Goal: Transaction & Acquisition: Download file/media

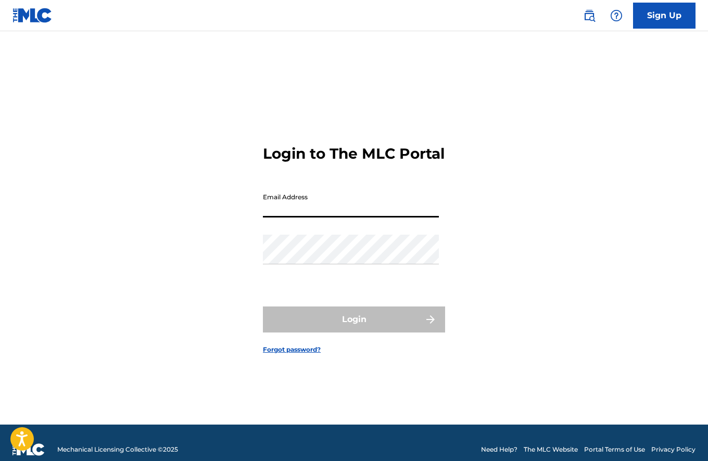
click at [306, 218] on input "Email Address" at bounding box center [351, 203] width 176 height 30
type input "[PERSON_NAME][EMAIL_ADDRESS][DOMAIN_NAME]"
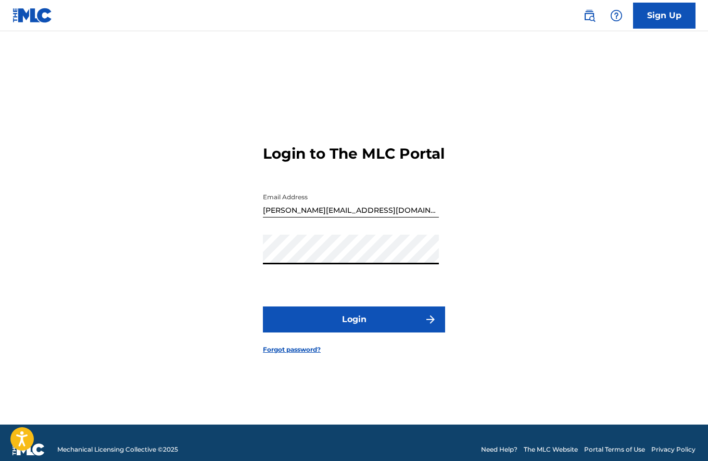
click at [360, 325] on button "Login" at bounding box center [354, 320] width 182 height 26
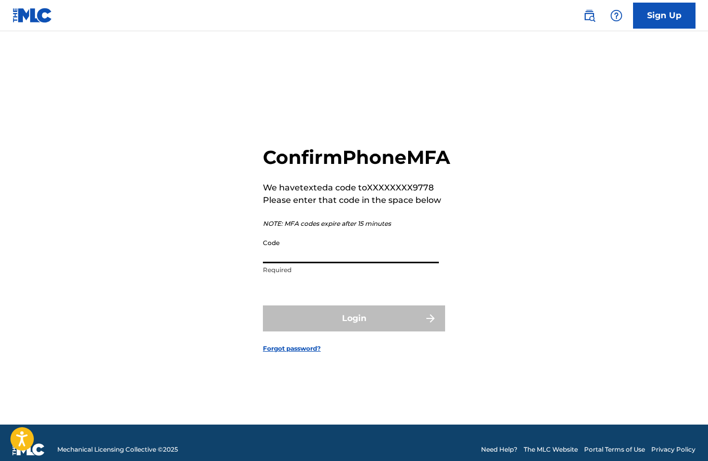
click at [355, 263] on input "Code" at bounding box center [351, 249] width 176 height 30
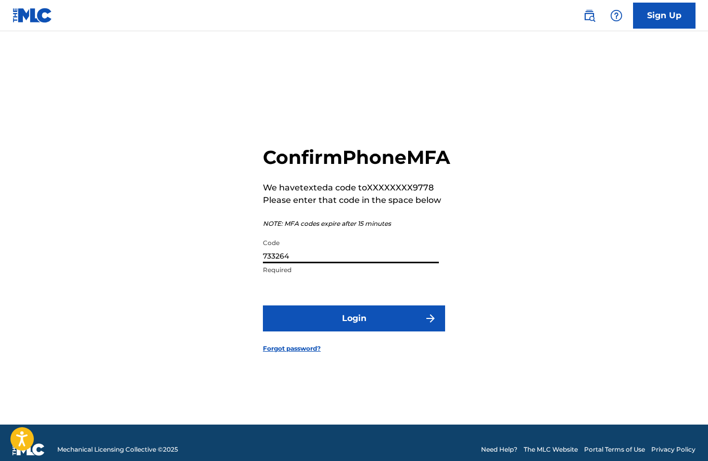
type input "733264"
click at [393, 332] on button "Login" at bounding box center [354, 319] width 182 height 26
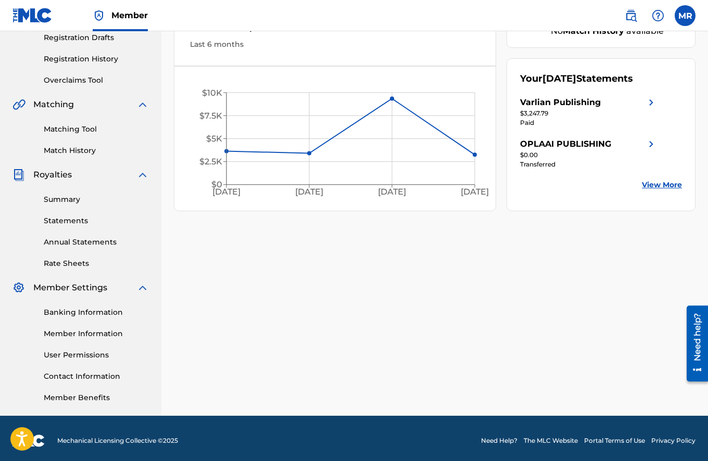
scroll to position [184, 0]
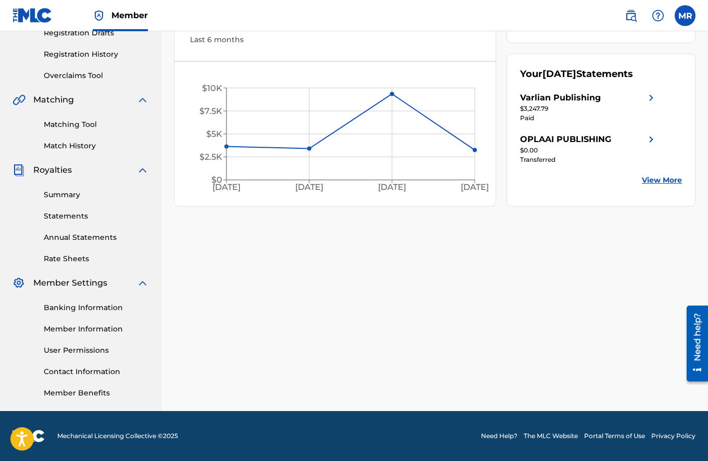
click at [111, 308] on link "Banking Information" at bounding box center [96, 307] width 105 height 11
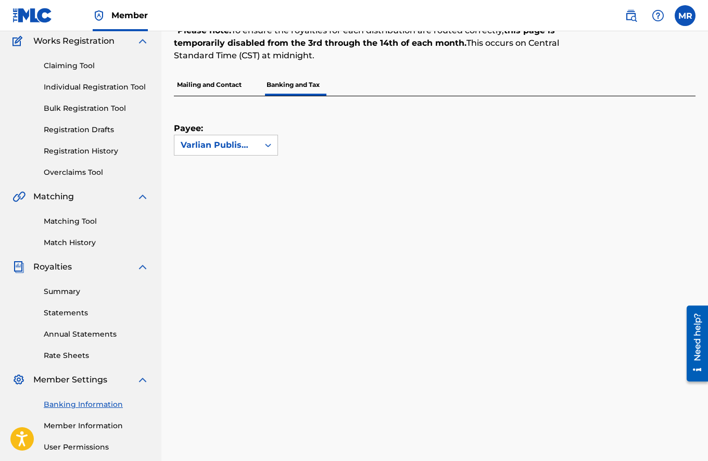
scroll to position [85, 0]
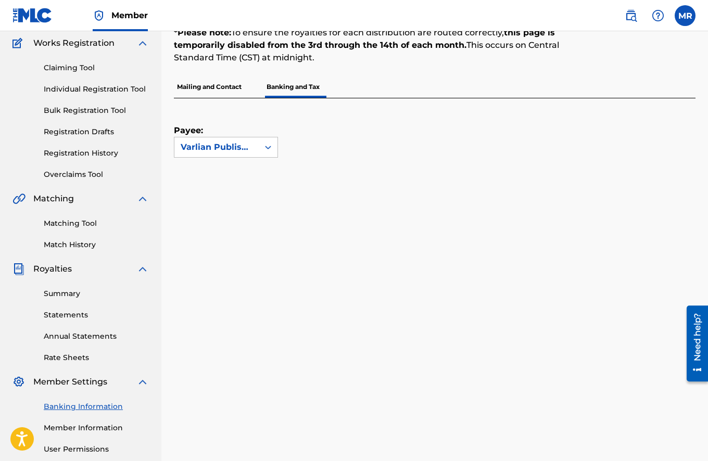
click at [78, 294] on link "Summary" at bounding box center [96, 293] width 105 height 11
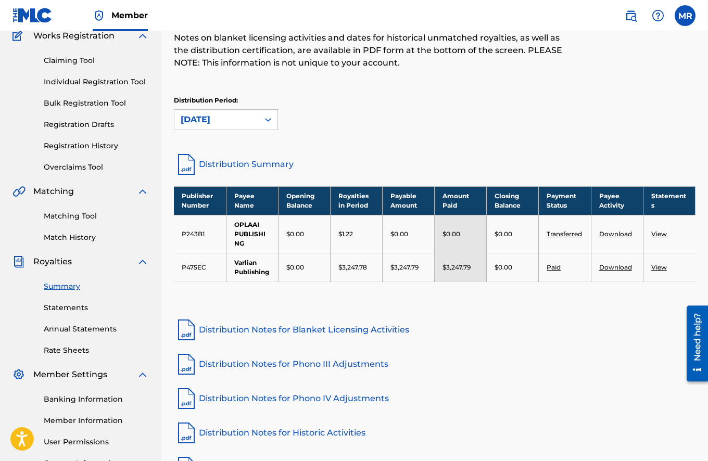
scroll to position [100, 0]
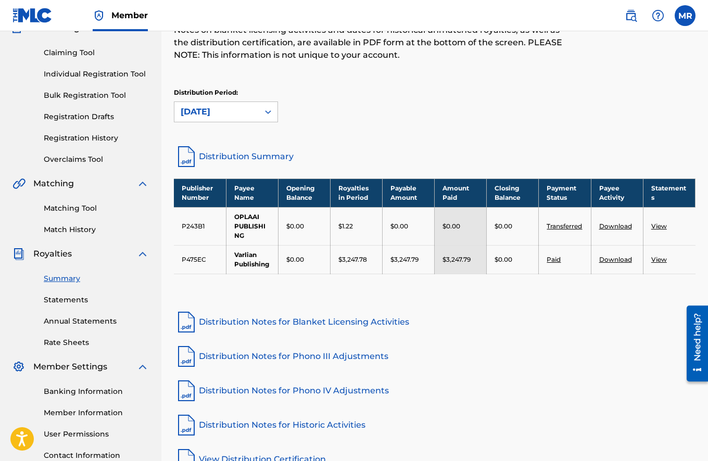
click at [657, 259] on link "View" at bounding box center [659, 260] width 16 height 8
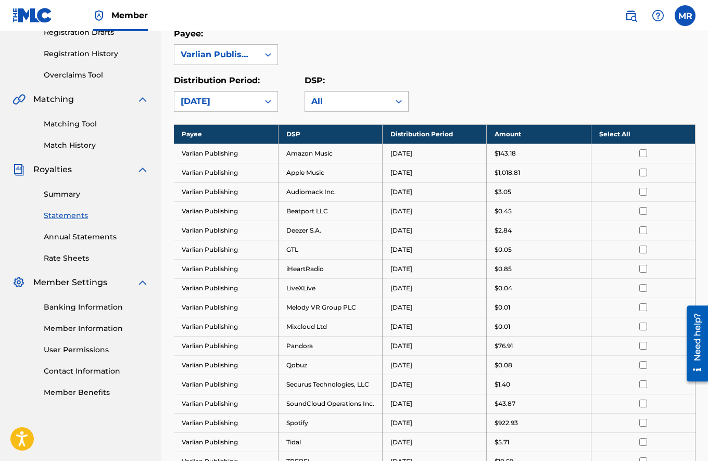
scroll to position [185, 0]
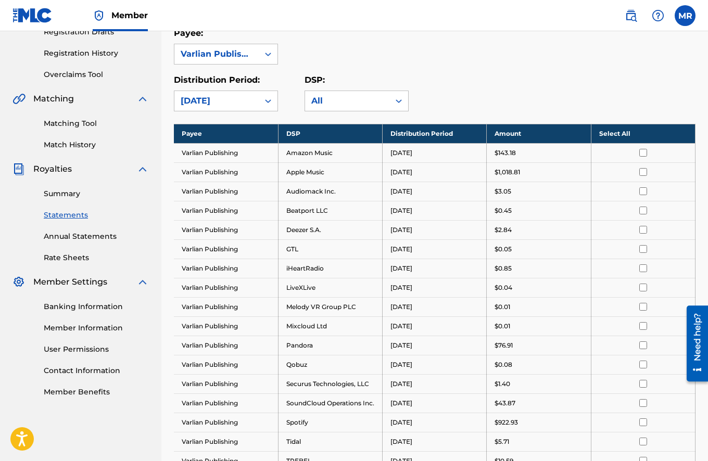
click at [626, 133] on th "Select All" at bounding box center [643, 133] width 104 height 19
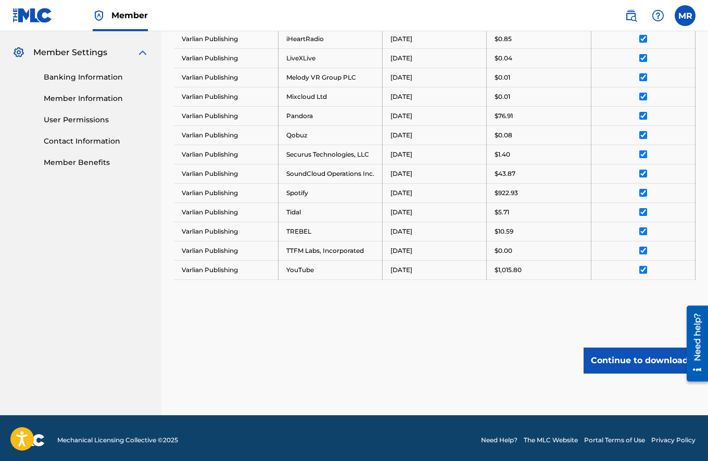
scroll to position [428, 0]
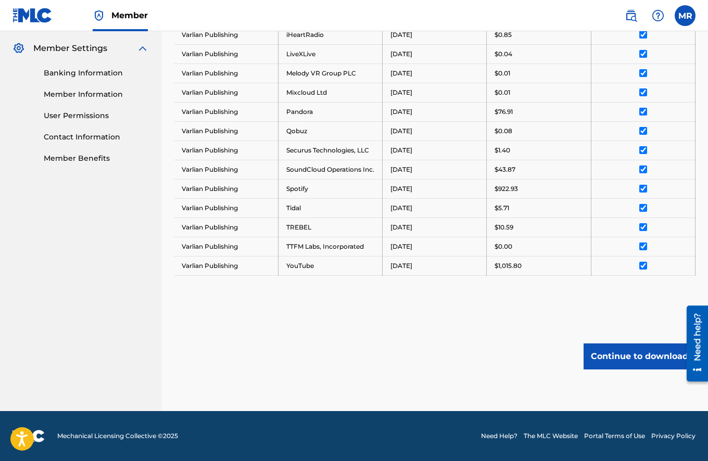
click at [617, 357] on button "Continue to download" at bounding box center [640, 357] width 112 height 26
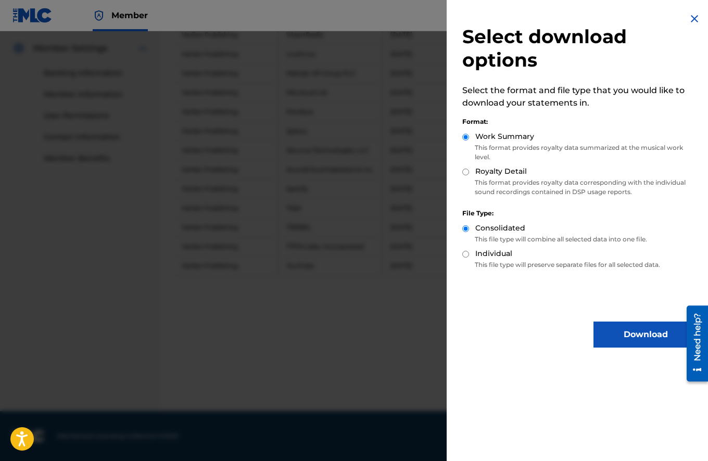
click at [463, 170] on input "Royalty Detail" at bounding box center [465, 172] width 7 height 7
radio input "true"
click at [615, 329] on button "Download" at bounding box center [646, 335] width 104 height 26
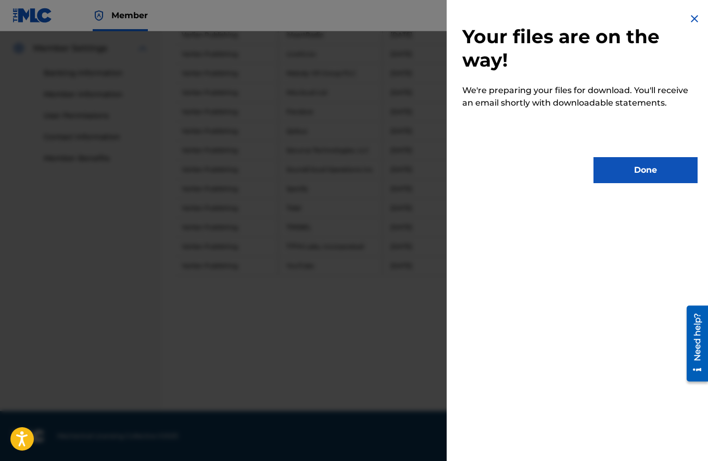
click at [633, 159] on button "Done" at bounding box center [646, 170] width 104 height 26
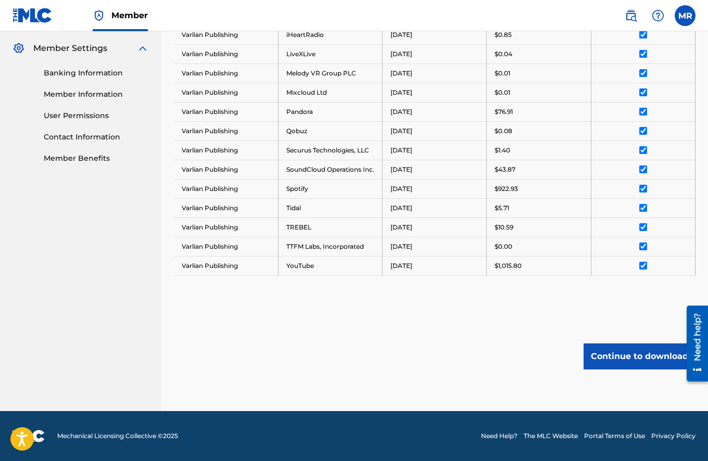
click at [611, 357] on button "Continue to download" at bounding box center [640, 357] width 112 height 26
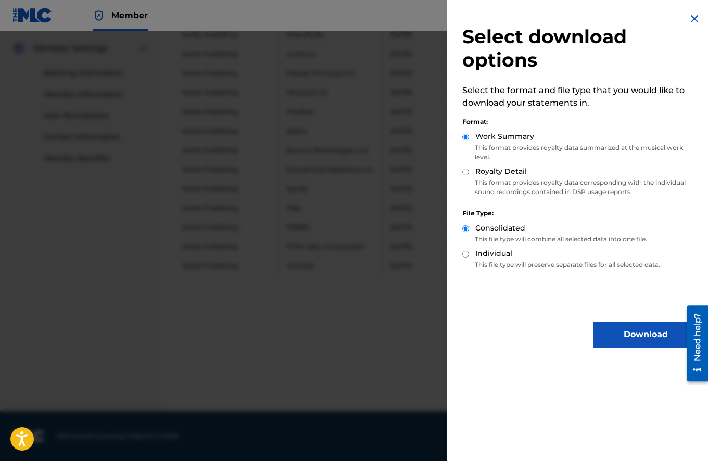
click at [465, 172] on input "Royalty Detail" at bounding box center [465, 172] width 7 height 7
radio input "true"
click at [610, 327] on button "Download" at bounding box center [646, 335] width 104 height 26
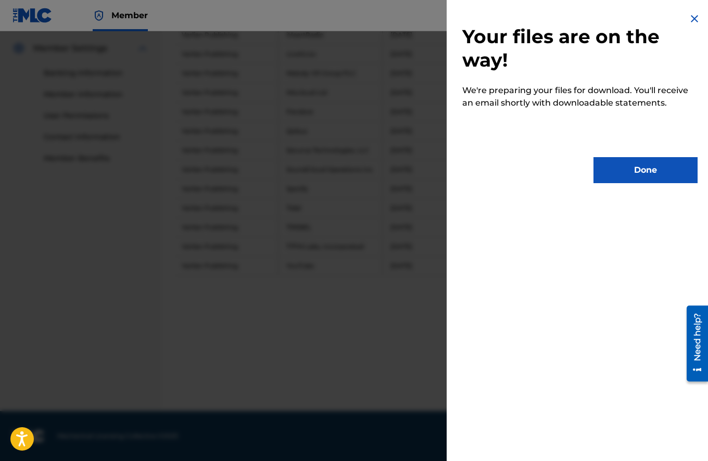
click at [620, 168] on button "Done" at bounding box center [646, 170] width 104 height 26
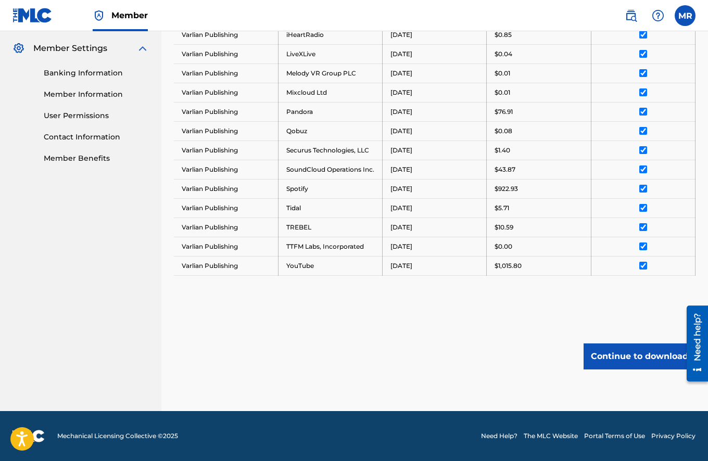
click at [600, 362] on button "Continue to download" at bounding box center [640, 357] width 112 height 26
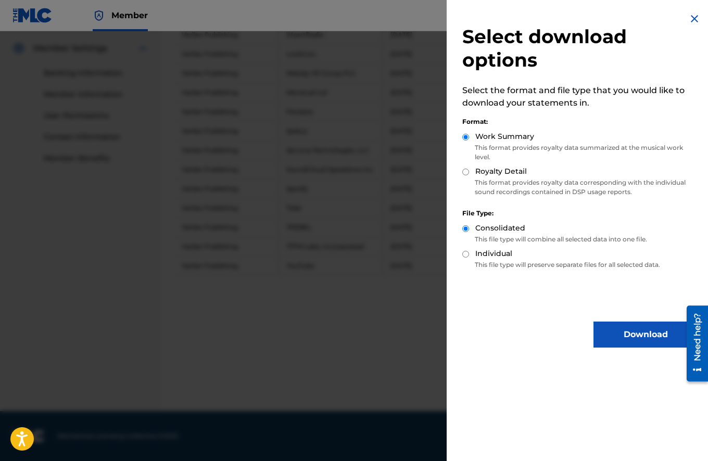
click at [608, 324] on button "Download" at bounding box center [646, 335] width 104 height 26
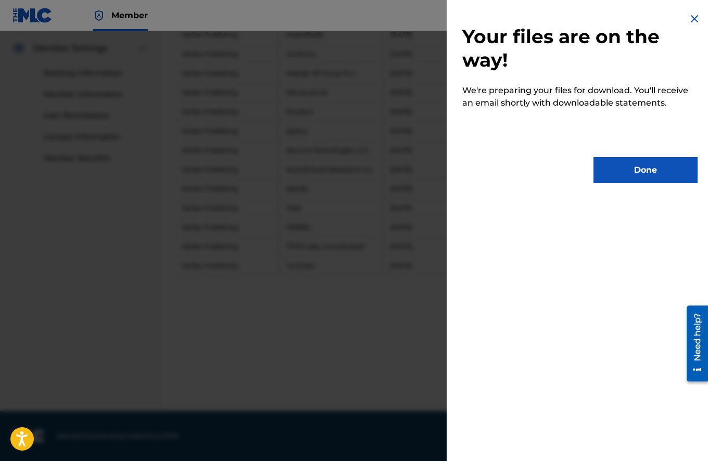
click at [605, 173] on button "Done" at bounding box center [646, 170] width 104 height 26
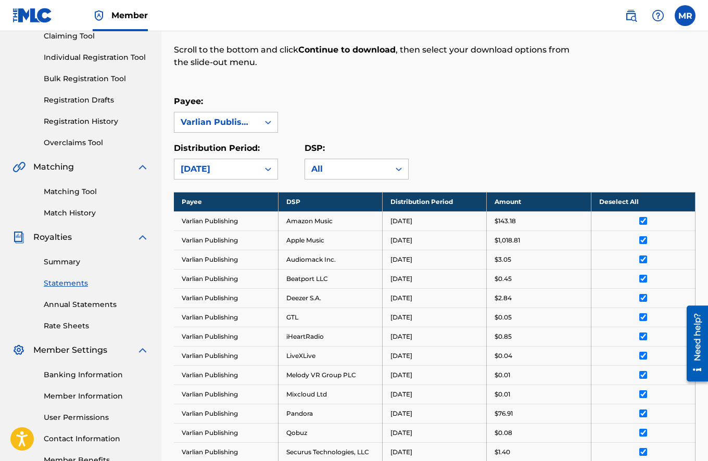
scroll to position [120, 0]
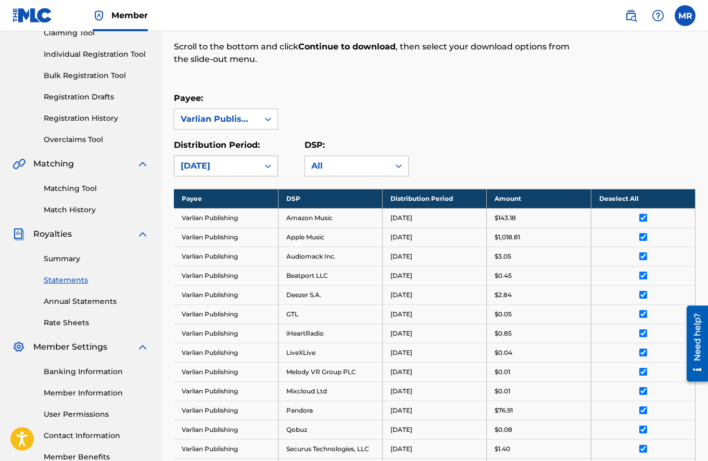
click at [263, 166] on icon at bounding box center [268, 166] width 10 height 10
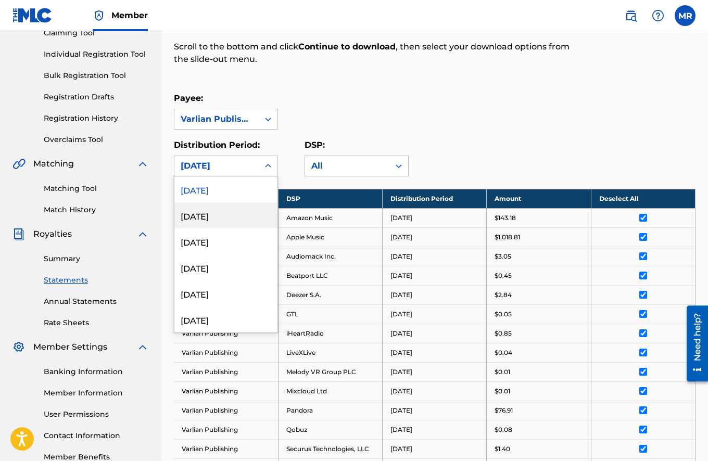
click at [243, 210] on div "[DATE]" at bounding box center [225, 216] width 103 height 26
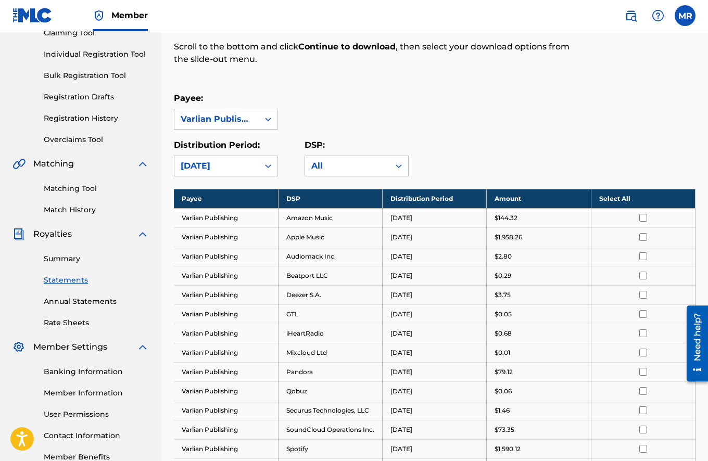
click at [630, 201] on th "Select All" at bounding box center [643, 198] width 104 height 19
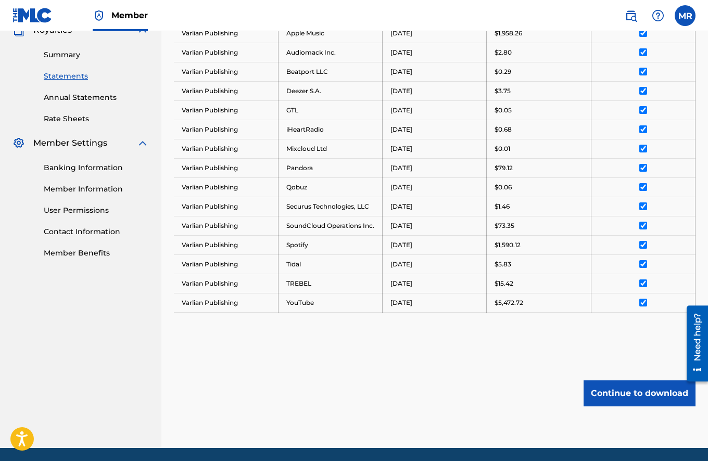
scroll to position [370, 0]
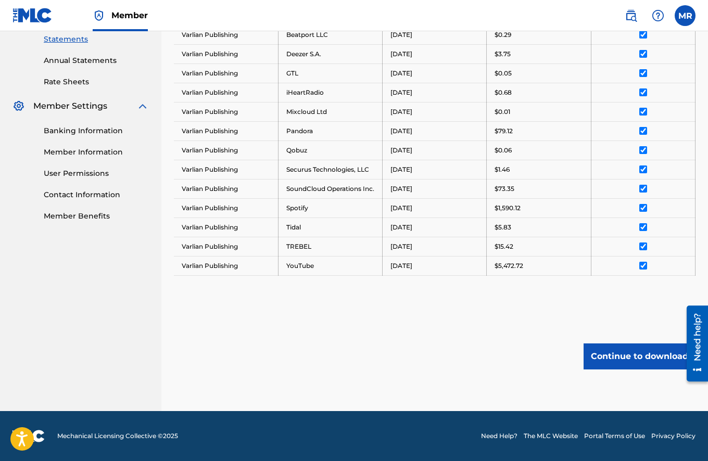
click at [636, 349] on button "Continue to download" at bounding box center [640, 357] width 112 height 26
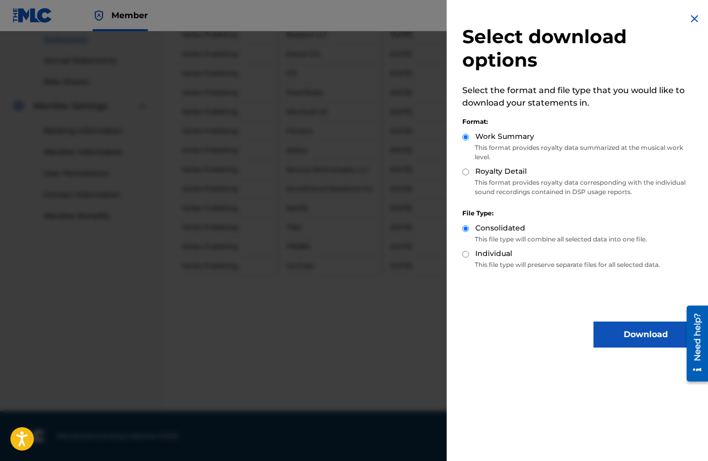
click at [610, 326] on button "Download" at bounding box center [646, 335] width 104 height 26
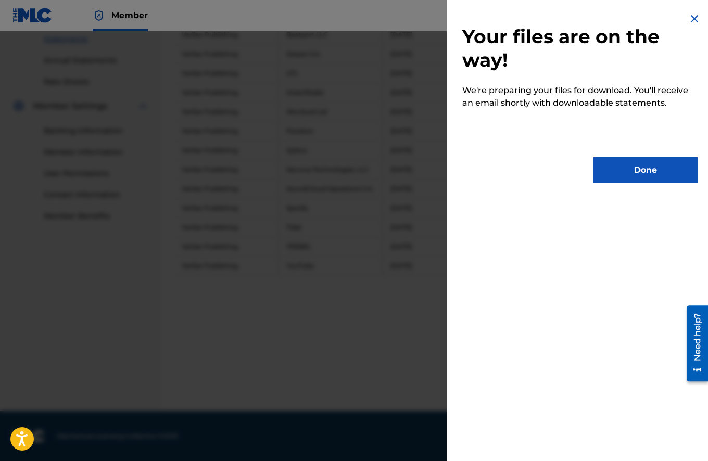
click at [639, 151] on div "Your files are on the way! We're preparing your files for download. You'll rece…" at bounding box center [580, 98] width 267 height 196
click at [639, 163] on button "Done" at bounding box center [646, 170] width 104 height 26
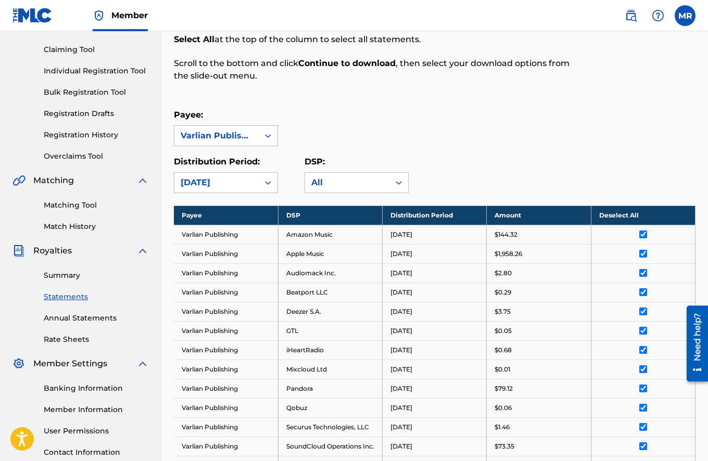
scroll to position [109, 0]
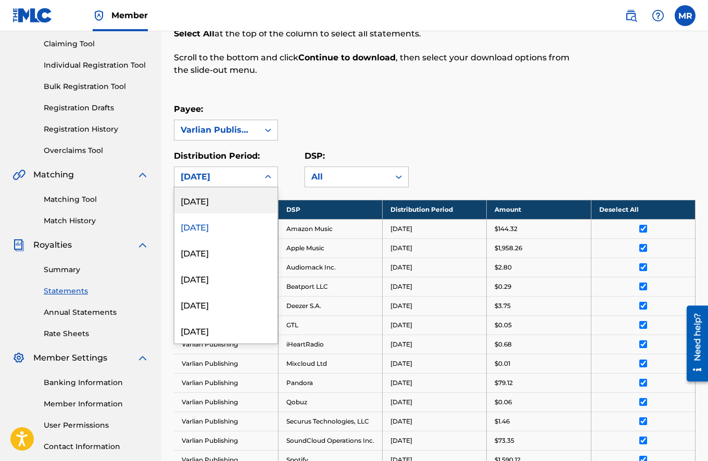
click at [271, 172] on icon at bounding box center [268, 177] width 10 height 10
click at [235, 244] on div "[DATE]" at bounding box center [225, 252] width 103 height 26
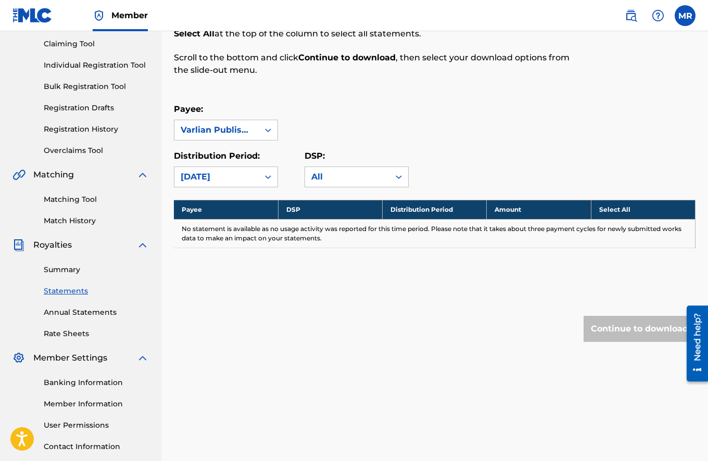
click at [468, 159] on div "Distribution Period: option [DATE], selected. [DATE] DSP: All" at bounding box center [435, 168] width 522 height 37
